Goal: Transaction & Acquisition: Purchase product/service

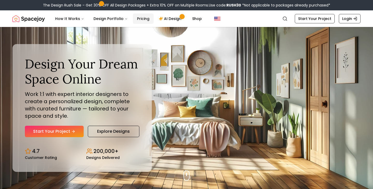
click at [137, 17] on link "Pricing" at bounding box center [143, 18] width 21 height 10
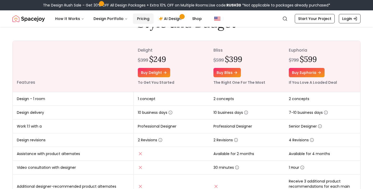
scroll to position [52, 0]
click at [320, 126] on icon "button" at bounding box center [320, 126] width 4 height 4
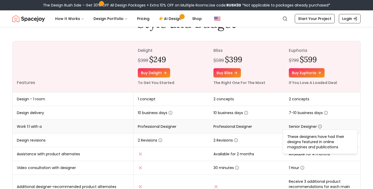
click at [321, 125] on circle "button" at bounding box center [319, 126] width 3 height 3
click at [161, 140] on icon "button" at bounding box center [160, 140] width 4 height 4
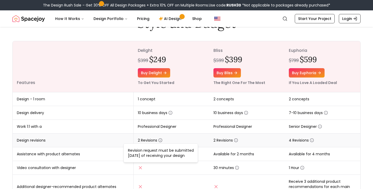
click at [161, 140] on icon "button" at bounding box center [160, 140] width 4 height 4
click at [157, 97] on td "1 concept" at bounding box center [172, 99] width 76 height 14
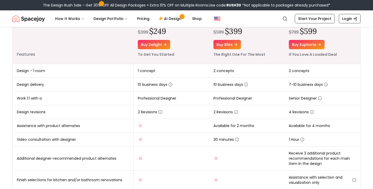
scroll to position [83, 0]
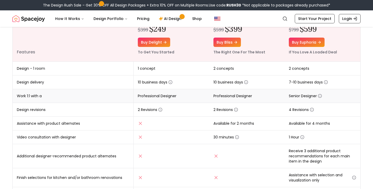
click at [152, 96] on span "Professional Designer" at bounding box center [157, 95] width 39 height 5
click at [144, 108] on span "2 Revisions" at bounding box center [150, 109] width 25 height 5
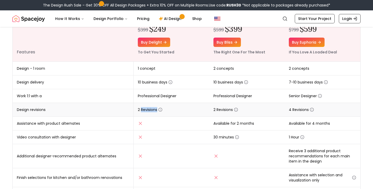
click at [144, 108] on span "2 Revisions" at bounding box center [150, 109] width 25 height 5
click at [155, 108] on span "2 Revisions" at bounding box center [150, 109] width 25 height 5
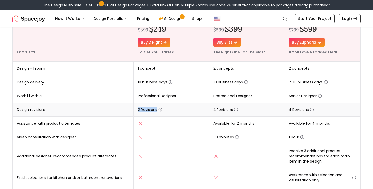
click at [155, 108] on span "2 Revisions" at bounding box center [150, 109] width 25 height 5
click at [164, 25] on nav "Spacejoy Search How It Works Design Portfolio Pricing AI Design Shop Search Sta…" at bounding box center [186, 18] width 348 height 17
click at [165, 19] on link "AI Design" at bounding box center [171, 18] width 32 height 10
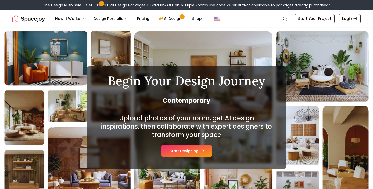
click at [192, 152] on button "Start Designing" at bounding box center [186, 150] width 50 height 11
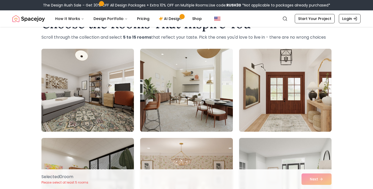
scroll to position [25, 0]
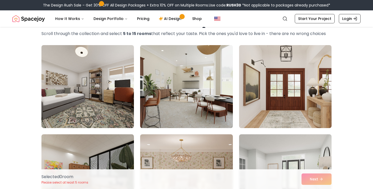
click at [166, 118] on img at bounding box center [186, 86] width 97 height 87
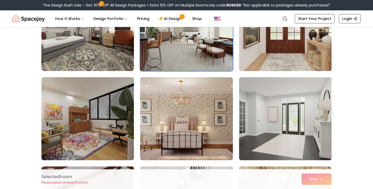
scroll to position [186, 0]
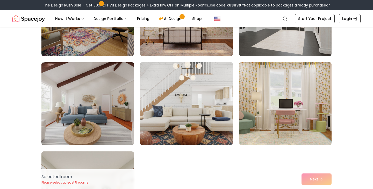
click at [199, 130] on img at bounding box center [186, 103] width 97 height 87
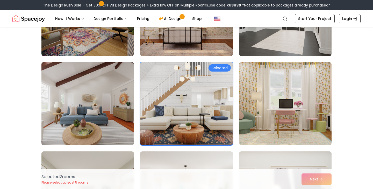
click at [118, 119] on img at bounding box center [87, 103] width 97 height 87
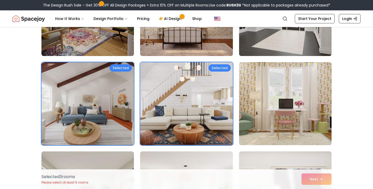
click at [264, 94] on img at bounding box center [285, 103] width 97 height 87
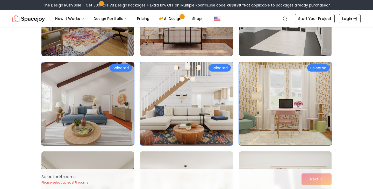
click at [253, 42] on img at bounding box center [285, 14] width 97 height 87
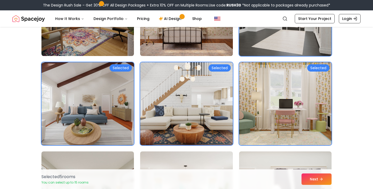
click at [308, 172] on div "Selected 5 room s You can select up to 15 rooms Next" at bounding box center [186, 179] width 298 height 20
click at [308, 175] on button "Next" at bounding box center [316, 178] width 30 height 11
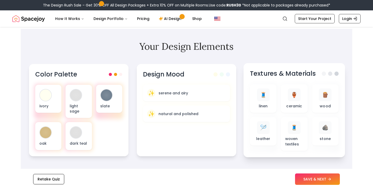
scroll to position [160, 0]
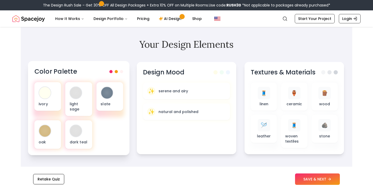
click at [116, 70] on span at bounding box center [116, 71] width 3 height 3
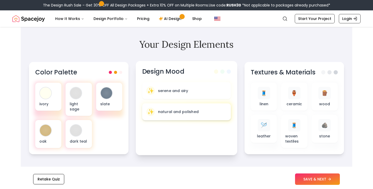
click at [203, 103] on div "✨ natural and polished" at bounding box center [186, 111] width 89 height 17
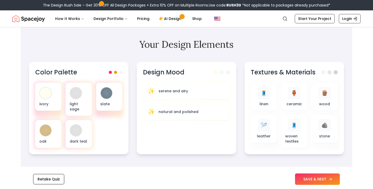
click at [302, 175] on button "SAVE & NEXT" at bounding box center [317, 178] width 45 height 11
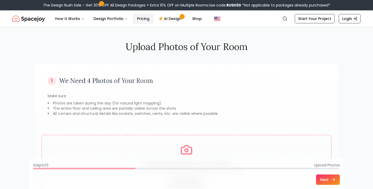
click at [138, 13] on link "Pricing" at bounding box center [143, 18] width 21 height 10
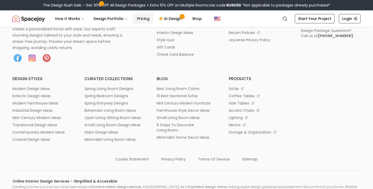
scroll to position [700, 0]
